Goal: Book appointment/travel/reservation

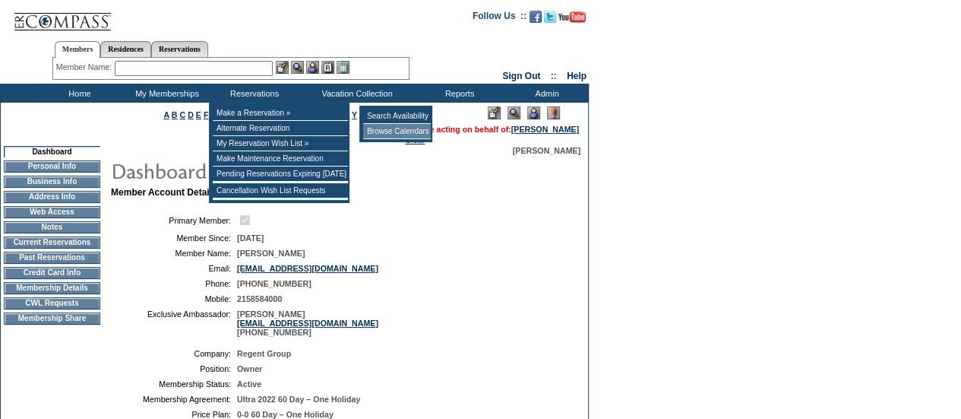
click at [401, 132] on td "Browse Calendars" at bounding box center [397, 131] width 68 height 15
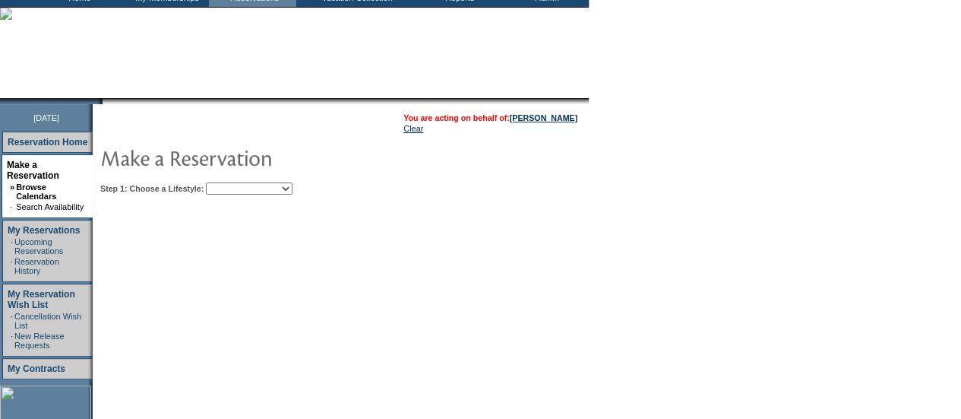
scroll to position [96, 0]
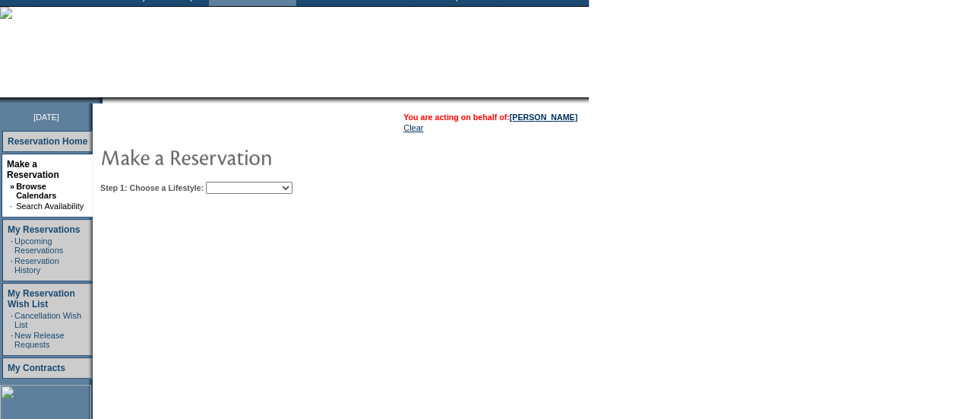
click at [254, 191] on select "Beach Leisure Metropolitan Mountain OIAL for Adventure OIAL for Couples OIAL fo…" at bounding box center [249, 188] width 87 height 12
select select "Beach"
click at [232, 182] on select "Beach Leisure Metropolitan Mountain OIAL for Adventure OIAL for Couples OIAL fo…" at bounding box center [249, 188] width 87 height 12
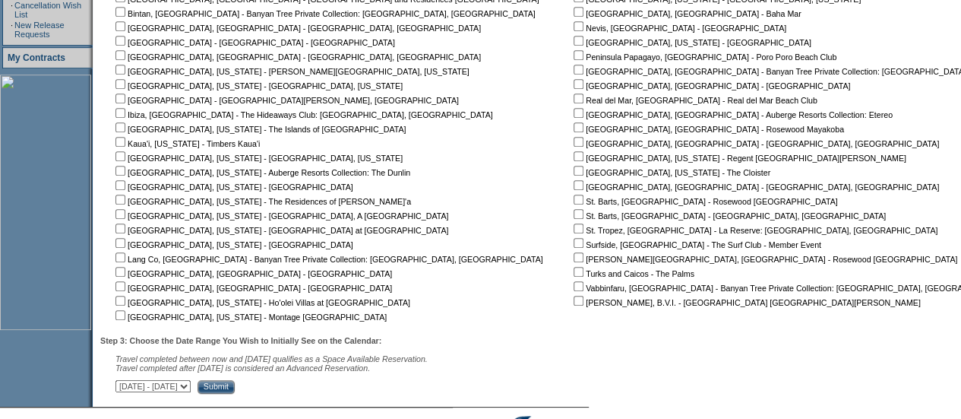
scroll to position [410, 0]
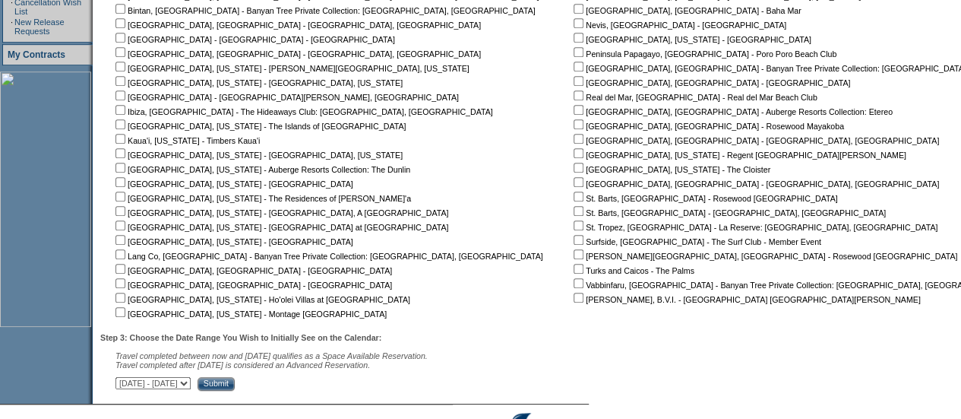
click at [574, 258] on input "checkbox" at bounding box center [579, 254] width 10 height 10
checkbox input "true"
click at [191, 385] on select "[DATE] - [DATE] [DATE] - [DATE] [DATE] - [DATE] [DATE] - [DATE] [DATE] - [DATE]…" at bounding box center [152, 383] width 75 height 12
select select "[DATE]|[DATE]"
click at [123, 380] on select "[DATE] - [DATE] [DATE] - [DATE] [DATE] - [DATE] [DATE] - [DATE] [DATE] - [DATE]…" at bounding box center [152, 383] width 75 height 12
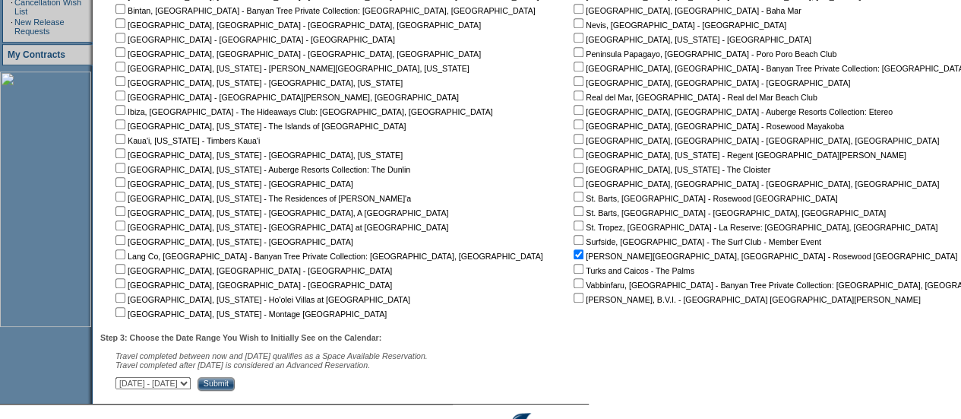
click at [235, 387] on input "Submit" at bounding box center [216, 384] width 37 height 14
